Goal: Task Accomplishment & Management: Use online tool/utility

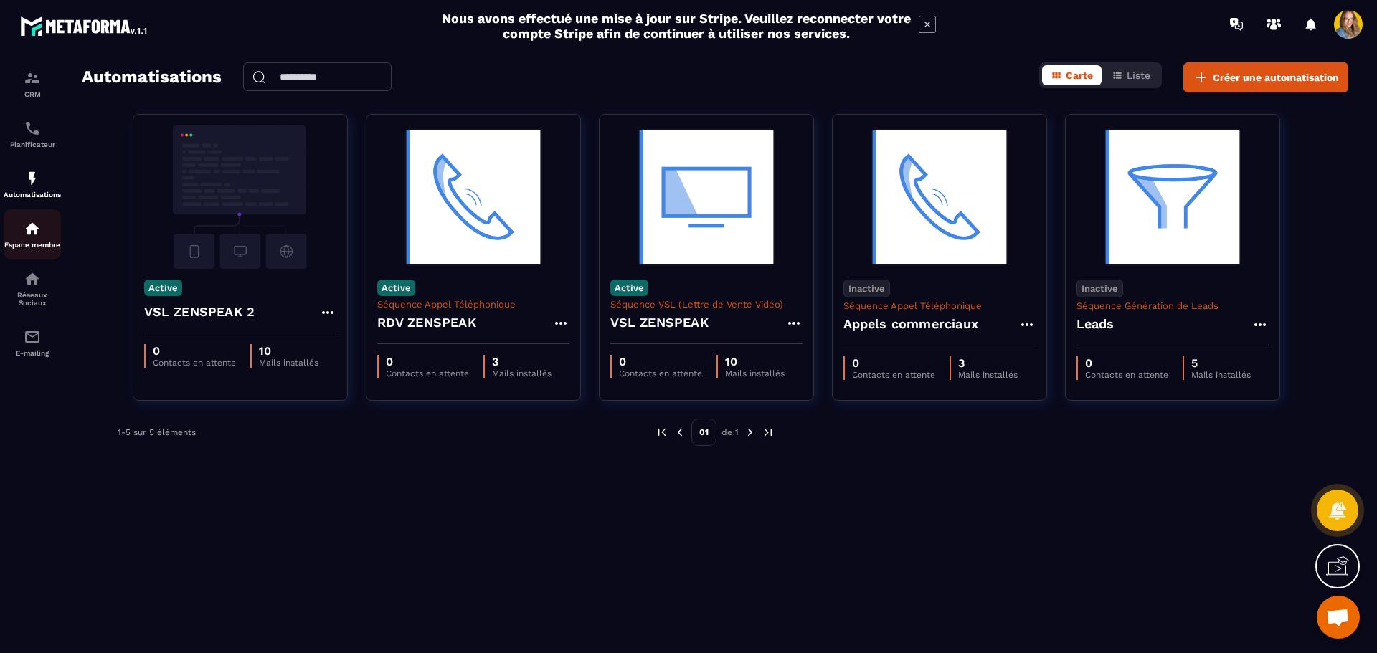
click at [28, 229] on img at bounding box center [32, 228] width 17 height 17
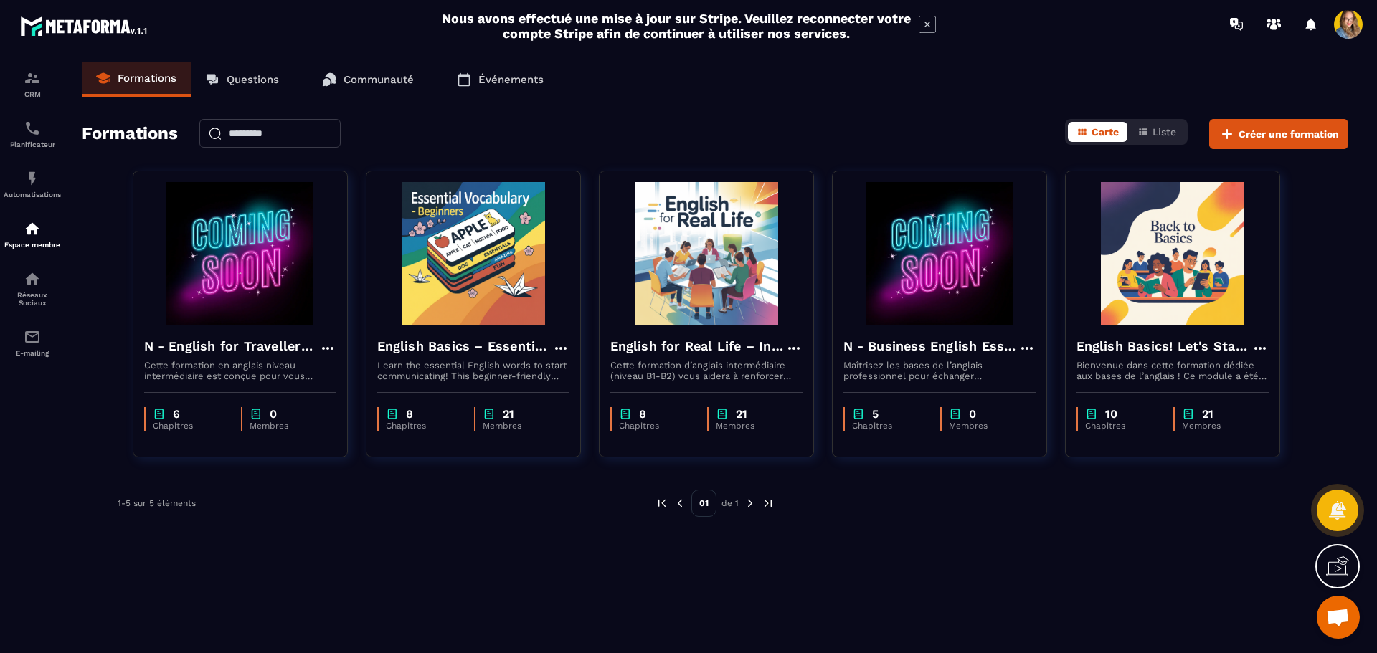
click at [918, 19] on div "Nous avons effectué une mise à jour sur Stripe. Veuillez reconnecter votre comp…" at bounding box center [688, 25] width 502 height 37
click at [923, 21] on icon at bounding box center [927, 24] width 17 height 17
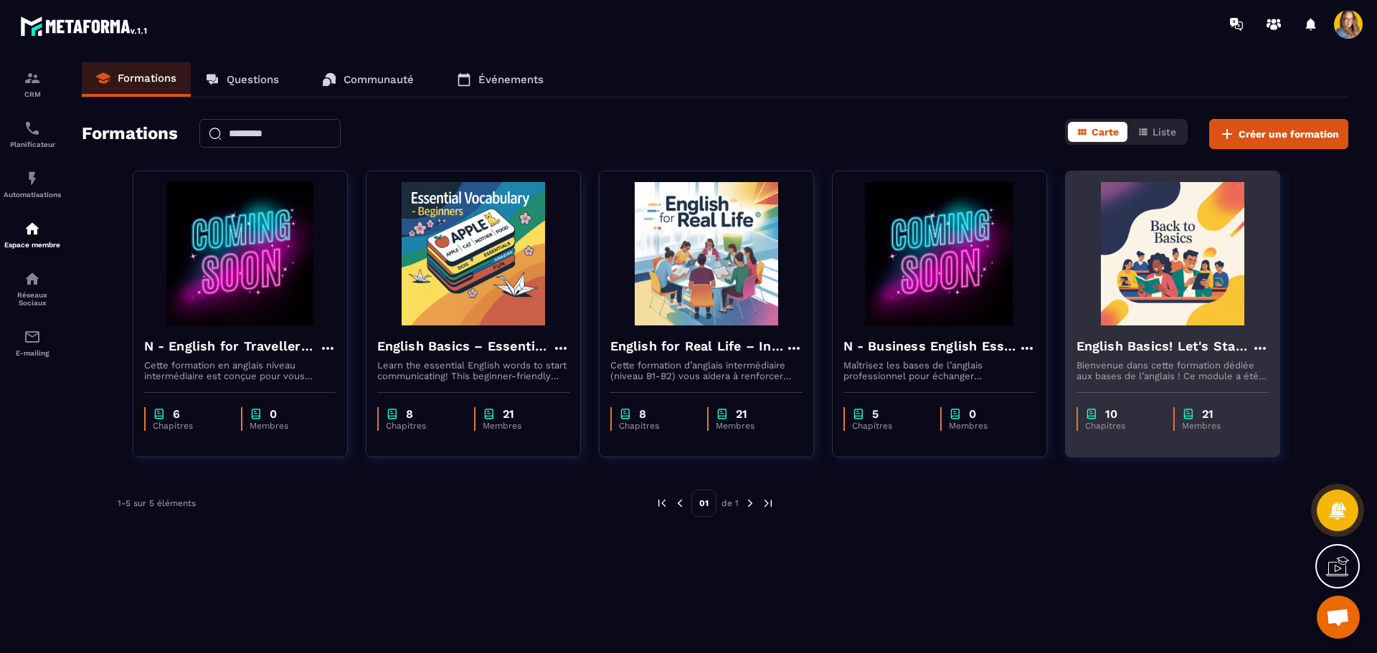
click at [1101, 274] on img at bounding box center [1172, 253] width 192 height 143
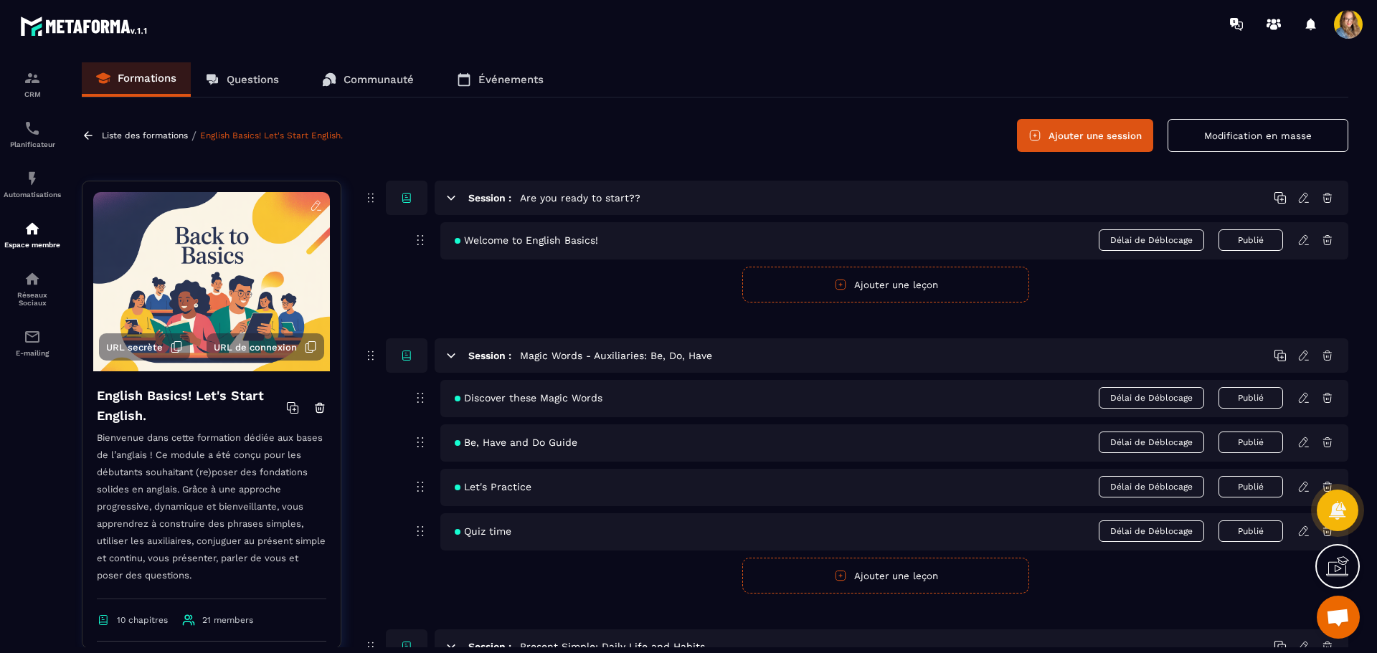
click at [96, 132] on link at bounding box center [90, 135] width 16 height 13
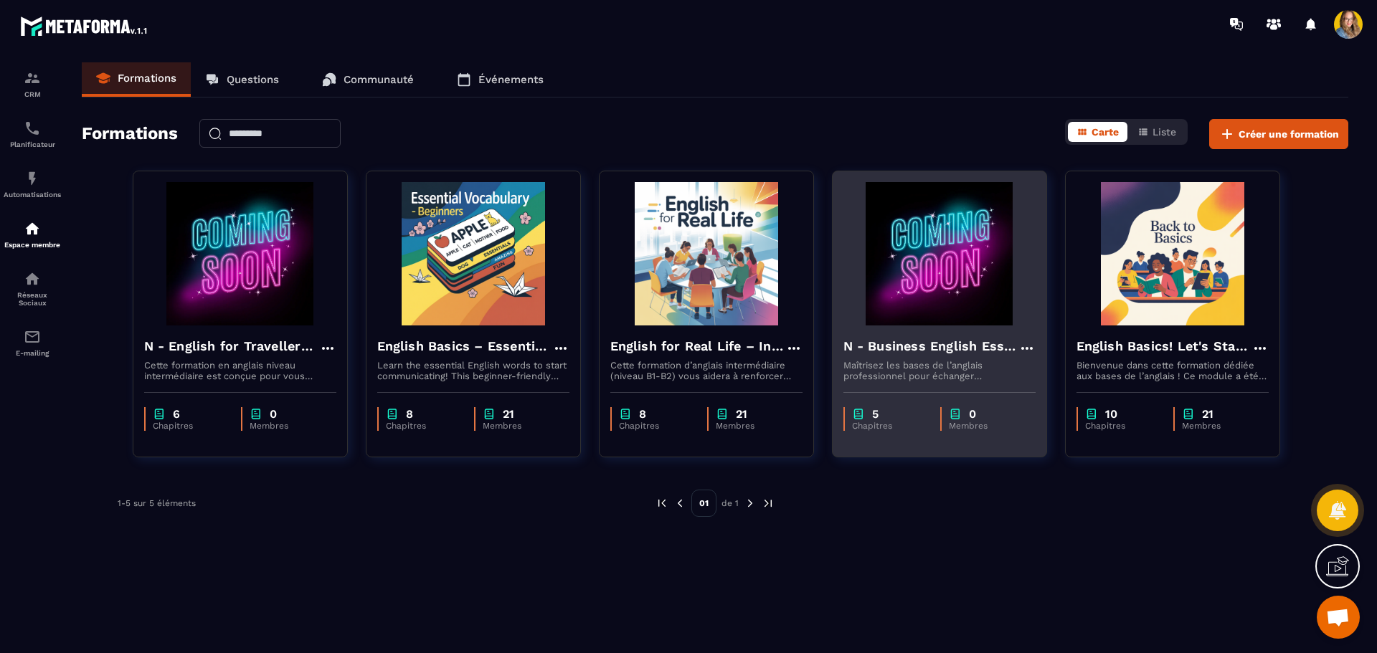
click at [1022, 349] on icon at bounding box center [1025, 348] width 11 height 3
click at [1051, 403] on button "Dupliquer" at bounding box center [1069, 404] width 90 height 26
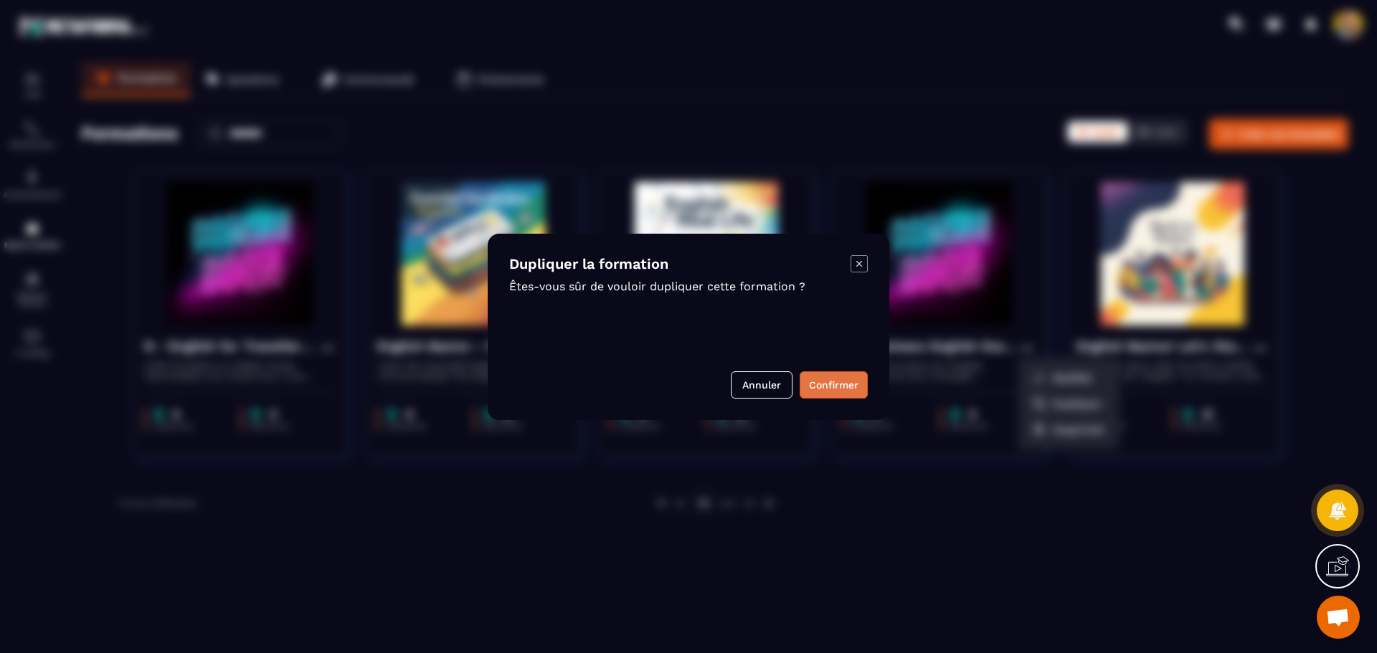
click at [813, 381] on button "Confirmer" at bounding box center [834, 384] width 68 height 27
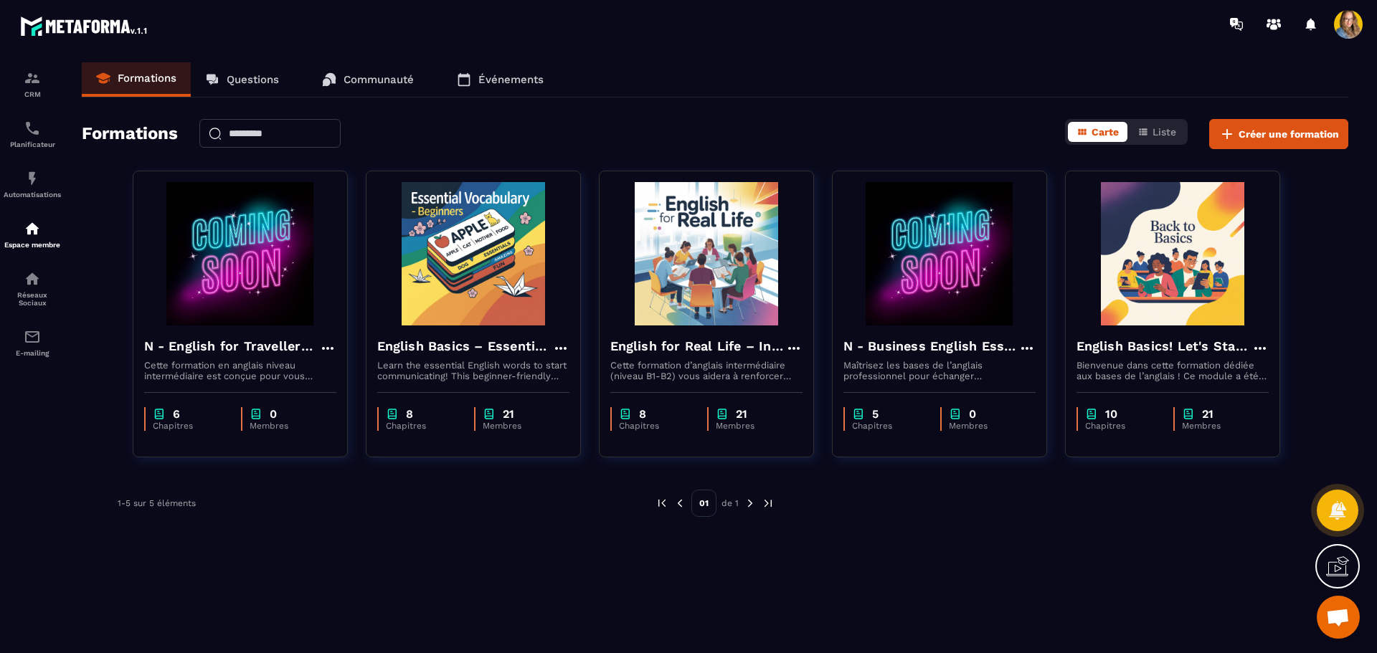
click at [746, 501] on img at bounding box center [750, 503] width 13 height 13
